Goal: Information Seeking & Learning: Check status

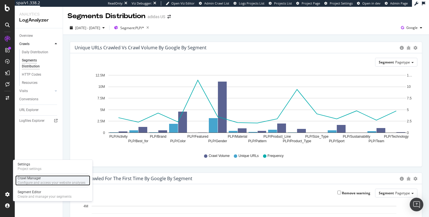
click at [28, 182] on div "Configure and access your website analyses" at bounding box center [52, 183] width 68 height 5
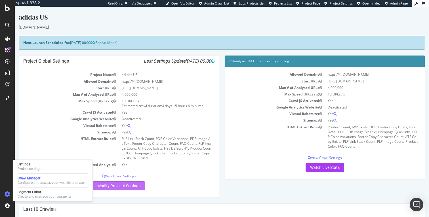
click at [130, 186] on link "Modify Project's Settings" at bounding box center [119, 186] width 52 height 9
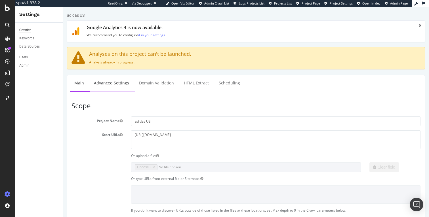
click at [121, 84] on link "Advanced Settings" at bounding box center [112, 83] width 44 height 16
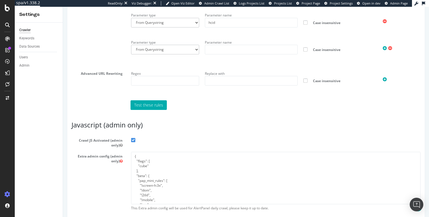
scroll to position [585, 0]
click at [255, 55] on input "text" at bounding box center [251, 50] width 93 height 10
type input "grid"
click at [383, 51] on icon at bounding box center [385, 48] width 4 height 5
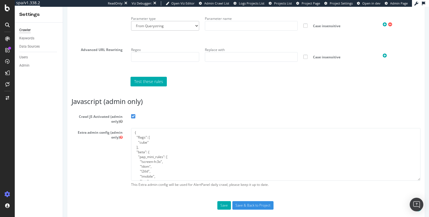
scroll to position [653, 0]
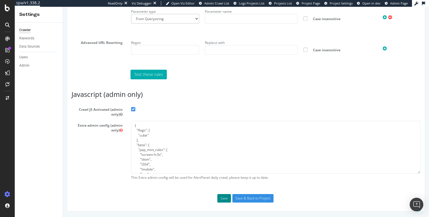
click at [222, 199] on button "Save" at bounding box center [224, 198] width 14 height 9
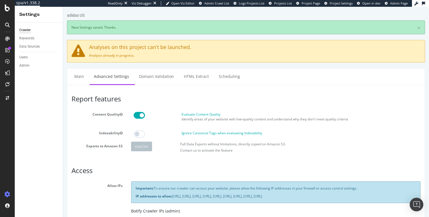
scroll to position [0, 0]
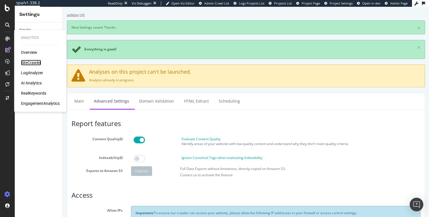
click at [31, 63] on div "SiteCrawler" at bounding box center [31, 63] width 20 height 6
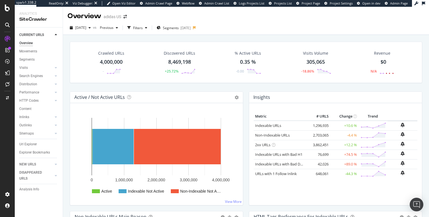
drag, startPoint x: 31, startPoint y: 145, endPoint x: 131, endPoint y: 131, distance: 101.1
click at [31, 145] on div "Url Explorer" at bounding box center [28, 145] width 18 height 6
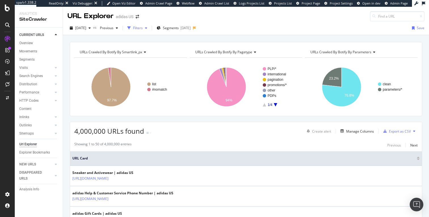
click at [143, 28] on div "Filters" at bounding box center [138, 28] width 10 height 5
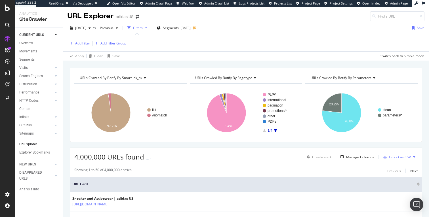
click at [84, 43] on div "Add Filter" at bounding box center [82, 43] width 15 height 5
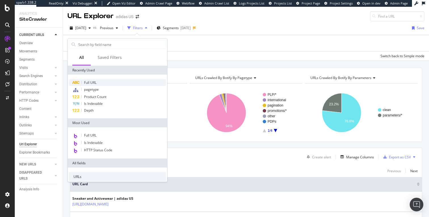
click at [85, 84] on span "Full URL" at bounding box center [90, 82] width 12 height 5
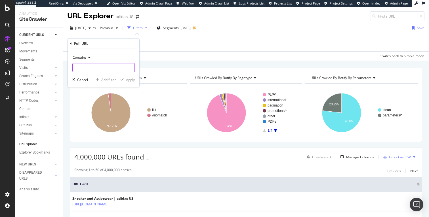
click at [96, 67] on input "text" at bounding box center [104, 67] width 62 height 9
type input "fifa_world_cup"
click at [131, 80] on div "Apply" at bounding box center [130, 79] width 9 height 5
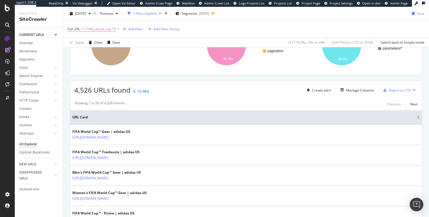
scroll to position [67, 0]
click at [346, 93] on div "Manage Columns" at bounding box center [360, 91] width 28 height 5
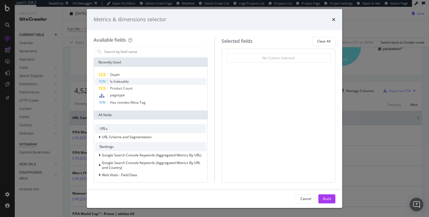
click at [131, 82] on div "Is Indexable" at bounding box center [150, 81] width 111 height 7
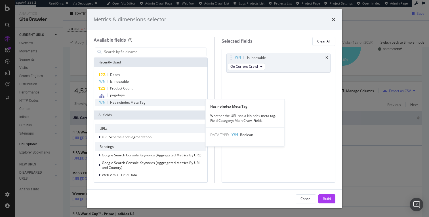
click at [153, 102] on div "Has noindex Meta Tag" at bounding box center [150, 102] width 111 height 7
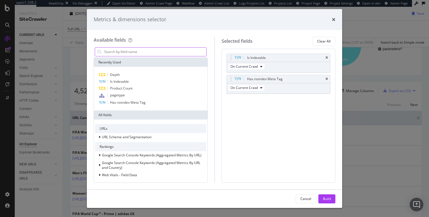
click at [138, 53] on input "modal" at bounding box center [155, 52] width 103 height 9
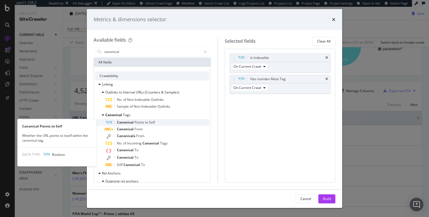
click at [149, 122] on span "to" at bounding box center [147, 122] width 4 height 5
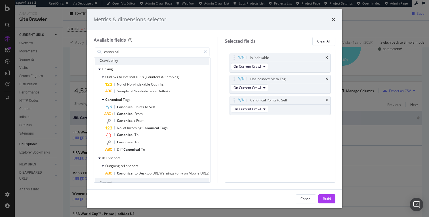
scroll to position [15, 0]
click at [138, 51] on input "canonical" at bounding box center [153, 52] width 98 height 9
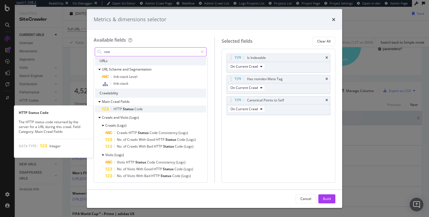
type input "stat"
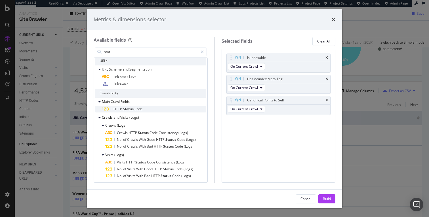
click at [120, 109] on span "HTTP" at bounding box center [117, 109] width 9 height 5
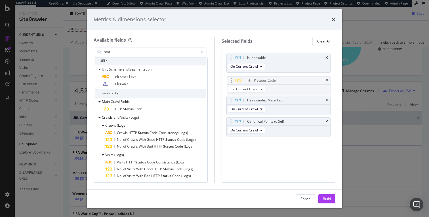
drag, startPoint x: 296, startPoint y: 122, endPoint x: 296, endPoint y: 81, distance: 41.1
click at [296, 81] on body "spa/v1.338.2 ReadOnly: Viz Debugger: Open Viz Editor Admin Crawl Page Webflow A…" at bounding box center [214, 108] width 429 height 217
click at [326, 198] on div "Build" at bounding box center [327, 199] width 8 height 5
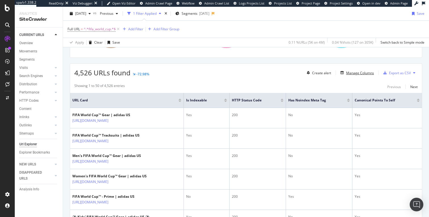
scroll to position [85, 0]
click at [134, 29] on div "Add Filter" at bounding box center [135, 29] width 15 height 5
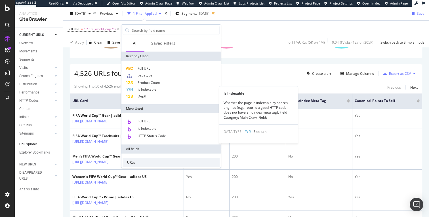
click at [148, 90] on span "Is Indexable" at bounding box center [147, 89] width 19 height 5
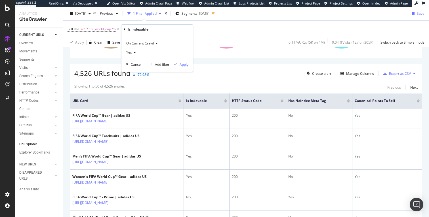
click at [184, 65] on div "Apply" at bounding box center [184, 64] width 9 height 5
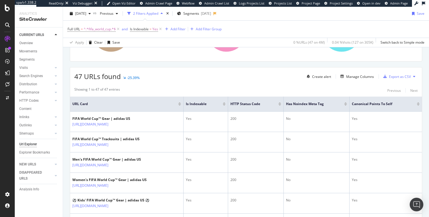
scroll to position [80, 0]
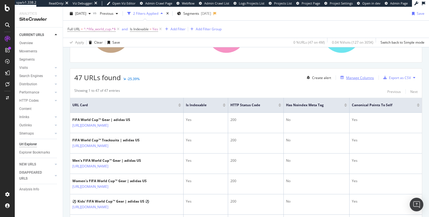
click at [350, 78] on div "Manage Columns" at bounding box center [360, 77] width 28 height 5
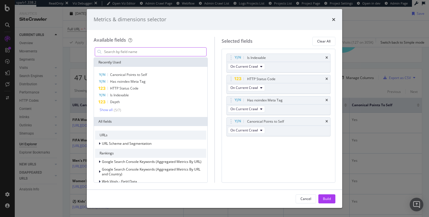
click at [143, 51] on input "modal" at bounding box center [155, 52] width 103 height 9
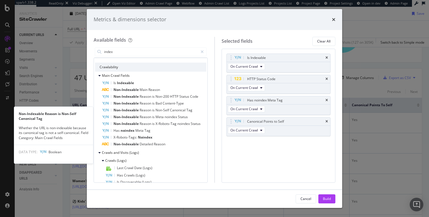
scroll to position [0, 0]
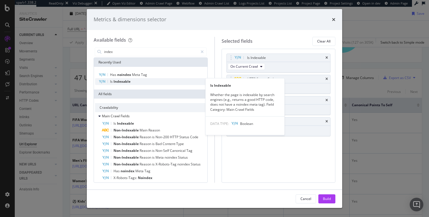
type input "index"
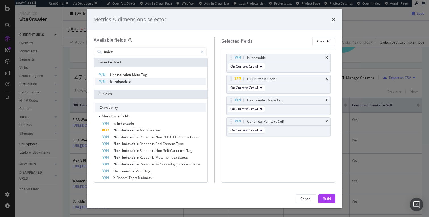
click at [126, 83] on span "Indexable" at bounding box center [121, 81] width 17 height 5
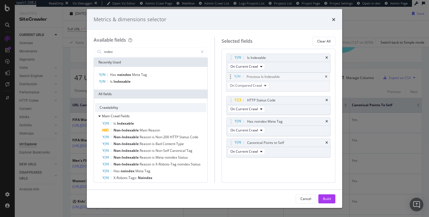
drag, startPoint x: 283, startPoint y: 145, endPoint x: 283, endPoint y: 79, distance: 66.1
click at [283, 79] on body "spa/v1.338.2 ReadOnly: Viz Debugger: Open Viz Editor Admin Crawl Page Webflow A…" at bounding box center [214, 108] width 429 height 217
click at [266, 89] on icon "modal" at bounding box center [266, 87] width 2 height 3
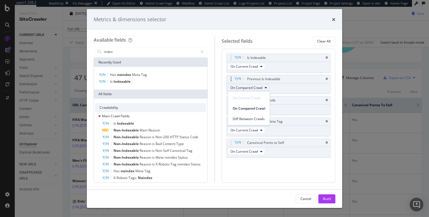
click at [266, 89] on icon "modal" at bounding box center [266, 87] width 2 height 3
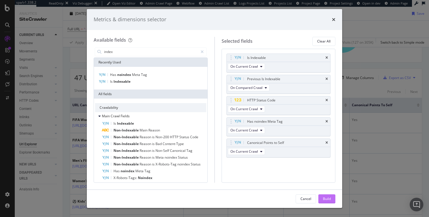
click at [331, 200] on button "Build" at bounding box center [326, 199] width 17 height 9
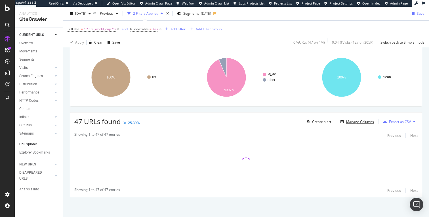
scroll to position [36, 0]
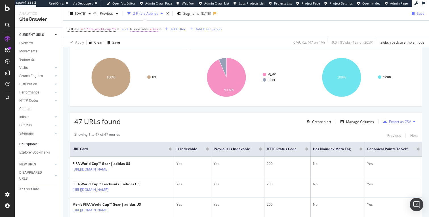
click at [143, 29] on span "Is Indexable" at bounding box center [139, 29] width 19 height 5
click at [145, 43] on span "On Current Crawl" at bounding box center [150, 42] width 28 height 5
click at [145, 62] on span "On Compared Crawl" at bounding box center [154, 61] width 32 height 5
click at [193, 64] on div "Apply" at bounding box center [193, 63] width 9 height 5
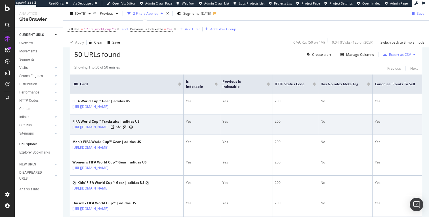
scroll to position [104, 0]
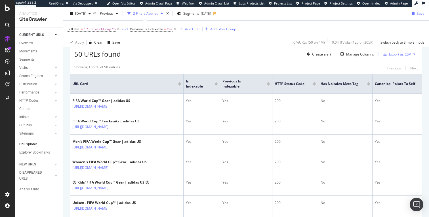
click at [216, 85] on div at bounding box center [216, 84] width 3 height 1
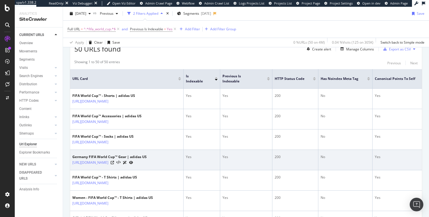
scroll to position [108, 0]
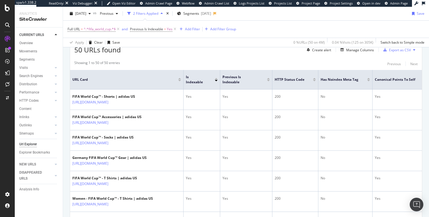
click at [216, 79] on div at bounding box center [216, 78] width 3 height 1
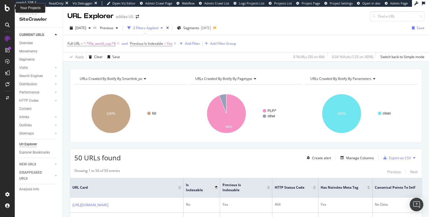
click at [7, 10] on icon at bounding box center [7, 8] width 5 height 7
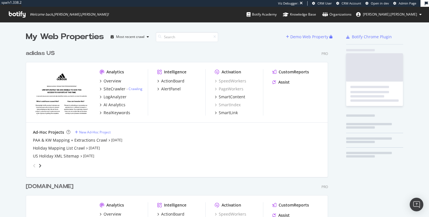
scroll to position [252, 302]
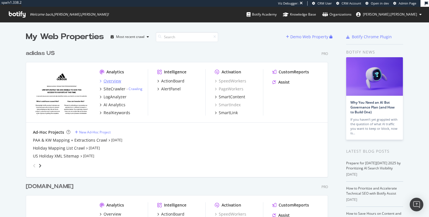
click at [108, 82] on div "Overview" at bounding box center [113, 81] width 18 height 6
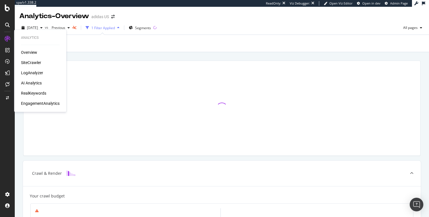
click at [31, 63] on div "SiteCrawler" at bounding box center [31, 63] width 20 height 6
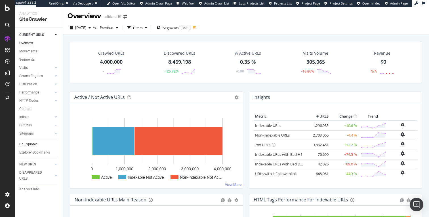
click at [33, 145] on div "Url Explorer" at bounding box center [28, 145] width 18 height 6
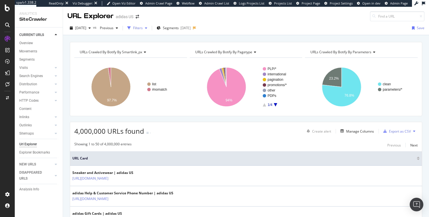
click at [143, 30] on div "Filters" at bounding box center [138, 28] width 10 height 5
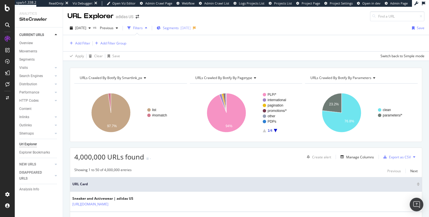
click at [178, 30] on span "Segments" at bounding box center [171, 28] width 16 height 5
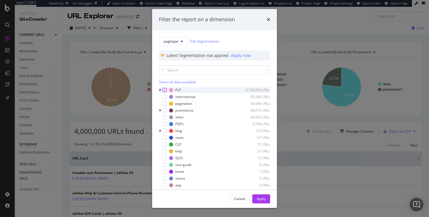
click at [165, 92] on div "modal" at bounding box center [164, 90] width 5 height 5
click at [265, 201] on div "Apply" at bounding box center [261, 199] width 9 height 5
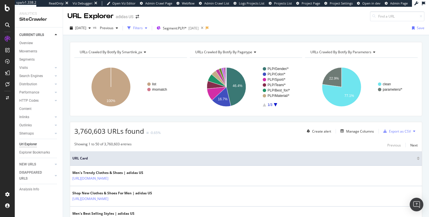
click at [142, 27] on div "Filters" at bounding box center [138, 28] width 10 height 5
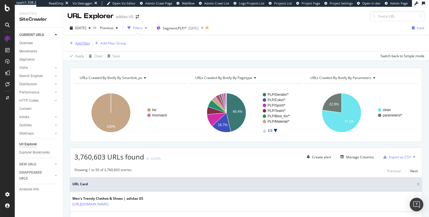
click at [82, 44] on div "Add Filter" at bounding box center [82, 43] width 15 height 5
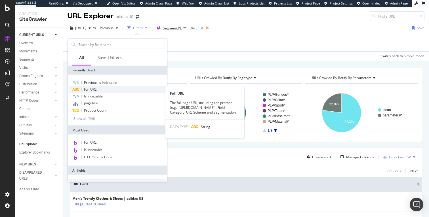
click at [87, 89] on span "Full URL" at bounding box center [90, 89] width 12 height 5
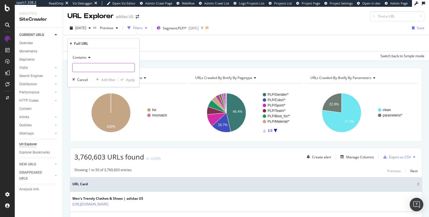
click at [81, 70] on input "text" at bounding box center [104, 67] width 62 height 9
type input "impact"
click at [125, 79] on div "button" at bounding box center [122, 79] width 8 height 3
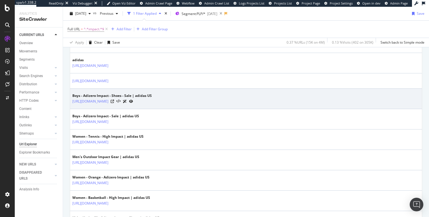
scroll to position [239, 0]
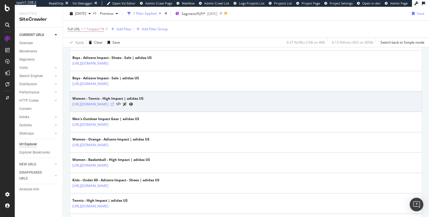
click at [114, 104] on icon at bounding box center [112, 104] width 3 height 3
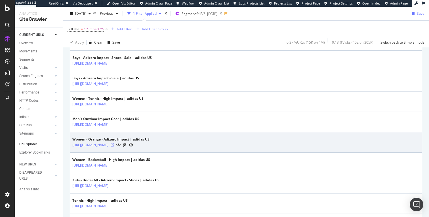
click at [114, 146] on icon at bounding box center [112, 145] width 3 height 3
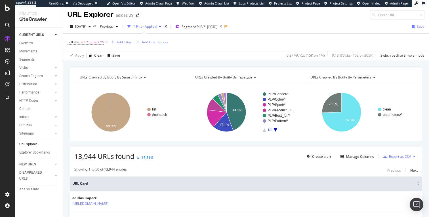
scroll to position [0, 0]
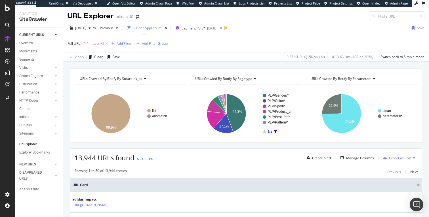
click at [95, 44] on span "^.*impact.*$" at bounding box center [94, 44] width 20 height 8
drag, startPoint x: 87, startPoint y: 68, endPoint x: 94, endPoint y: 68, distance: 6.5
click at [95, 68] on input "impact" at bounding box center [100, 67] width 54 height 9
click at [94, 67] on input "impact" at bounding box center [100, 67] width 54 height 9
click at [94, 68] on input "impact" at bounding box center [100, 67] width 54 height 9
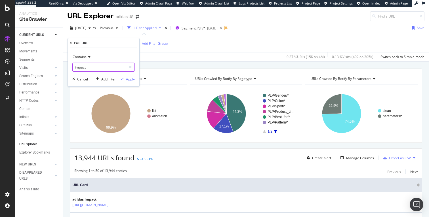
click at [94, 68] on input "impact" at bounding box center [100, 67] width 54 height 9
type input "adizero"
click at [132, 80] on div "Apply" at bounding box center [130, 79] width 9 height 5
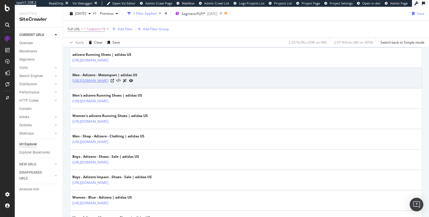
scroll to position [166, 0]
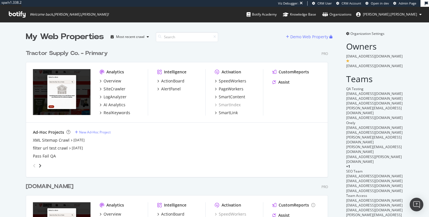
scroll to position [228, 302]
click at [110, 89] on div "SiteCrawler" at bounding box center [115, 89] width 22 height 6
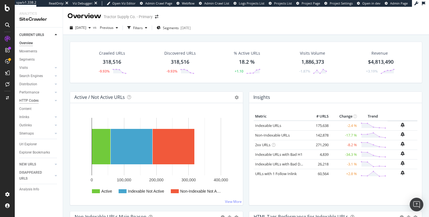
click at [29, 102] on div "HTTP Codes" at bounding box center [28, 101] width 19 height 6
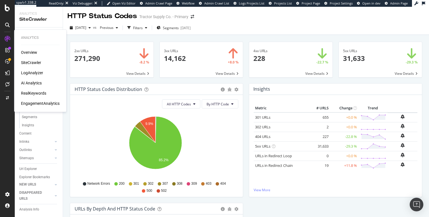
click at [26, 72] on div "LogAnalyzer" at bounding box center [32, 73] width 22 height 6
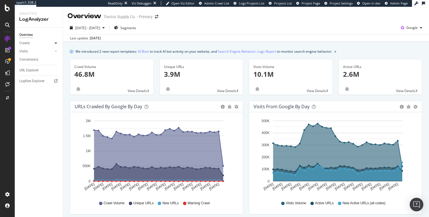
click at [56, 43] on icon at bounding box center [56, 42] width 2 height 3
click at [29, 74] on div "HTTP Codes" at bounding box center [31, 74] width 19 height 6
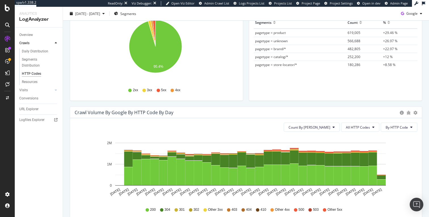
scroll to position [123, 0]
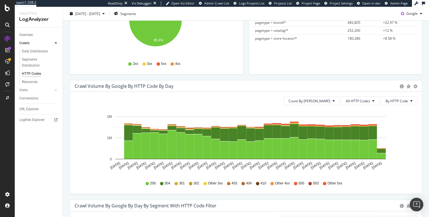
click at [295, 184] on div "500" at bounding box center [299, 183] width 10 height 5
click at [363, 101] on span "All HTTP Codes" at bounding box center [358, 101] width 24 height 5
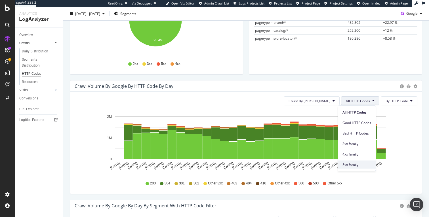
click at [357, 166] on span "5xx family" at bounding box center [356, 164] width 29 height 5
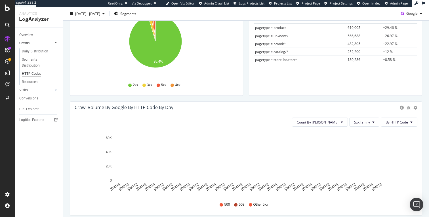
scroll to position [58, 0]
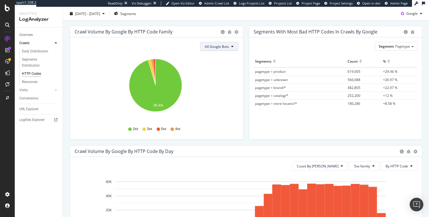
click at [222, 48] on span "All Google Bots" at bounding box center [217, 46] width 24 height 5
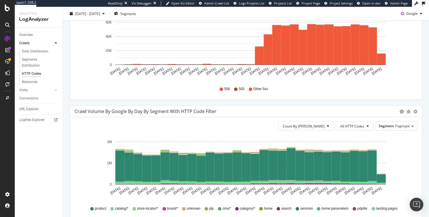
scroll to position [231, 0]
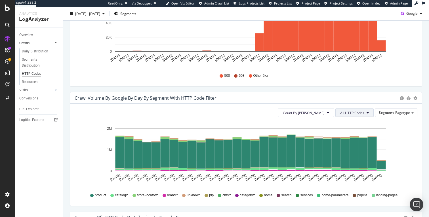
click at [346, 113] on span "All HTTP Codes" at bounding box center [352, 113] width 24 height 5
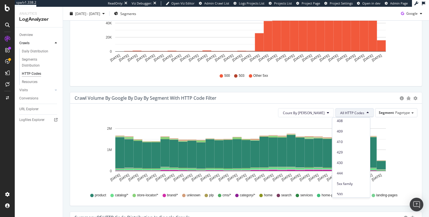
scroll to position [226, 0]
click at [348, 172] on span "5xx family" at bounding box center [351, 171] width 29 height 5
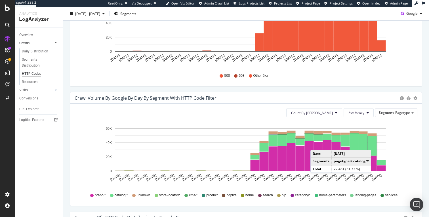
click at [373, 144] on rect "A chart." at bounding box center [372, 145] width 9 height 19
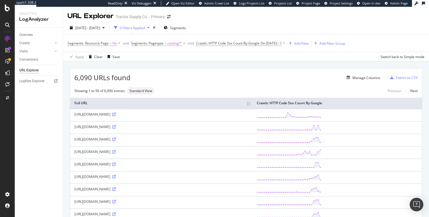
click at [116, 154] on icon at bounding box center [113, 151] width 3 height 3
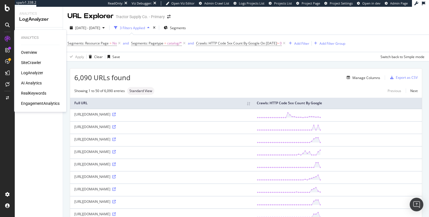
click at [26, 64] on div "SiteCrawler" at bounding box center [31, 63] width 20 height 6
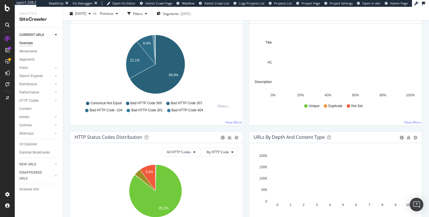
scroll to position [276, 0]
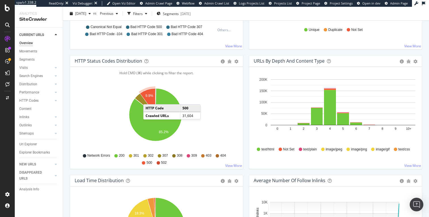
click at [149, 99] on icon "A chart." at bounding box center [148, 102] width 16 height 26
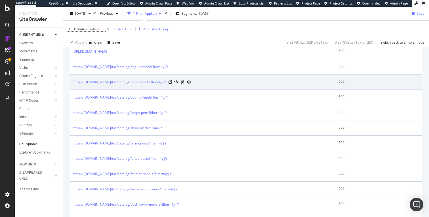
scroll to position [626, 0]
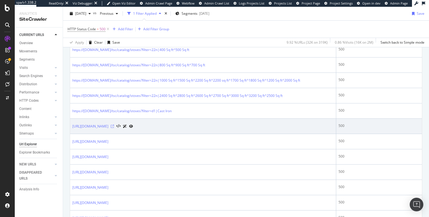
click at [114, 128] on icon at bounding box center [112, 126] width 3 height 3
click at [133, 128] on icon at bounding box center [131, 126] width 4 height 3
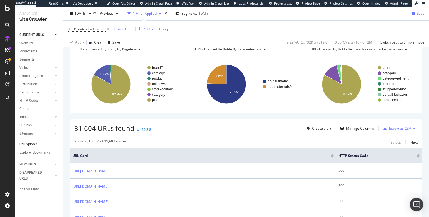
scroll to position [0, 0]
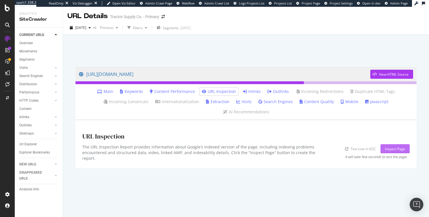
click at [397, 145] on div "Inspect Page" at bounding box center [395, 149] width 20 height 9
